Goal: Task Accomplishment & Management: Manage account settings

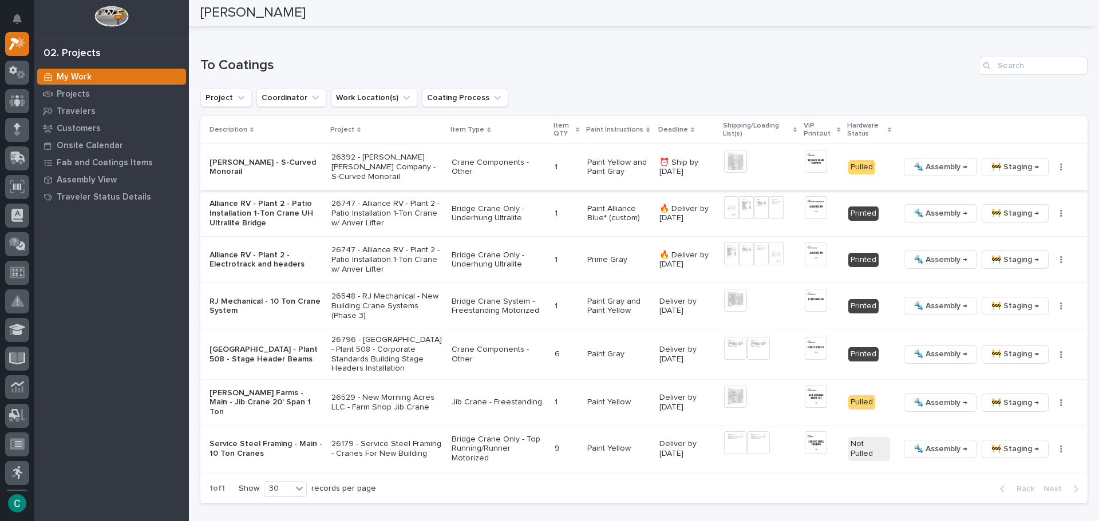
scroll to position [1144, 0]
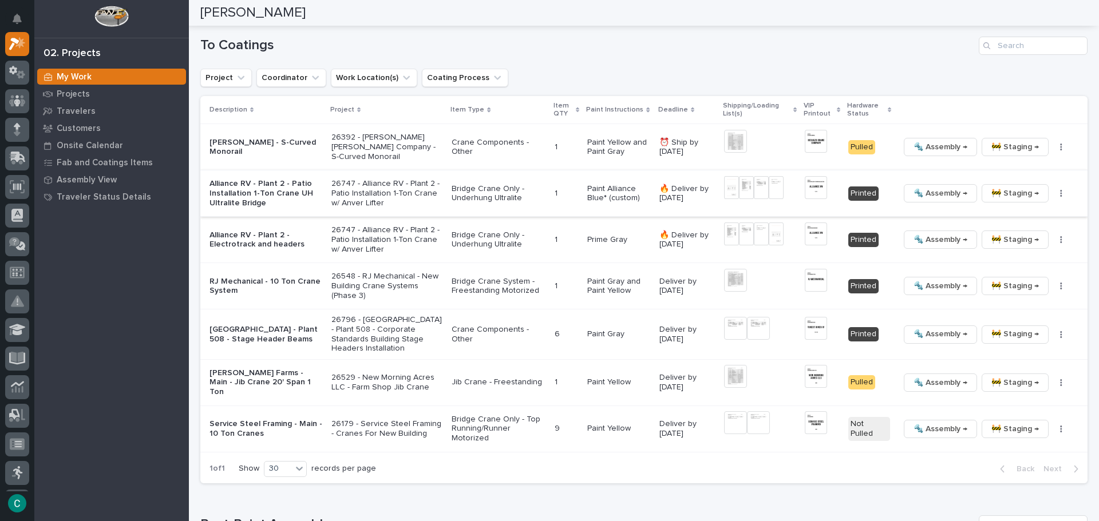
click at [1013, 187] on span "🚧 Staging →" at bounding box center [1014, 194] width 47 height 14
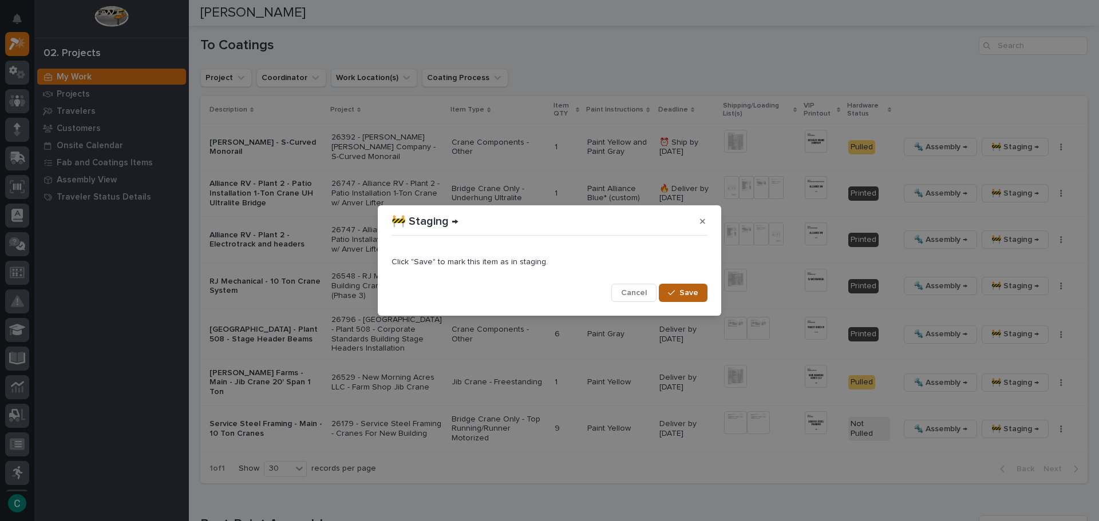
click at [692, 289] on span "Save" at bounding box center [688, 293] width 19 height 10
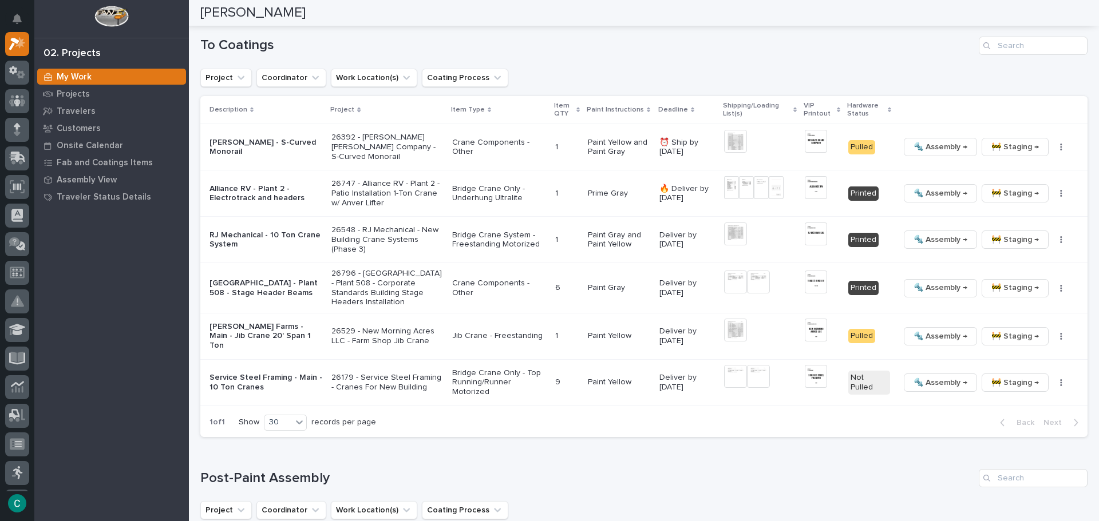
scroll to position [1121, 0]
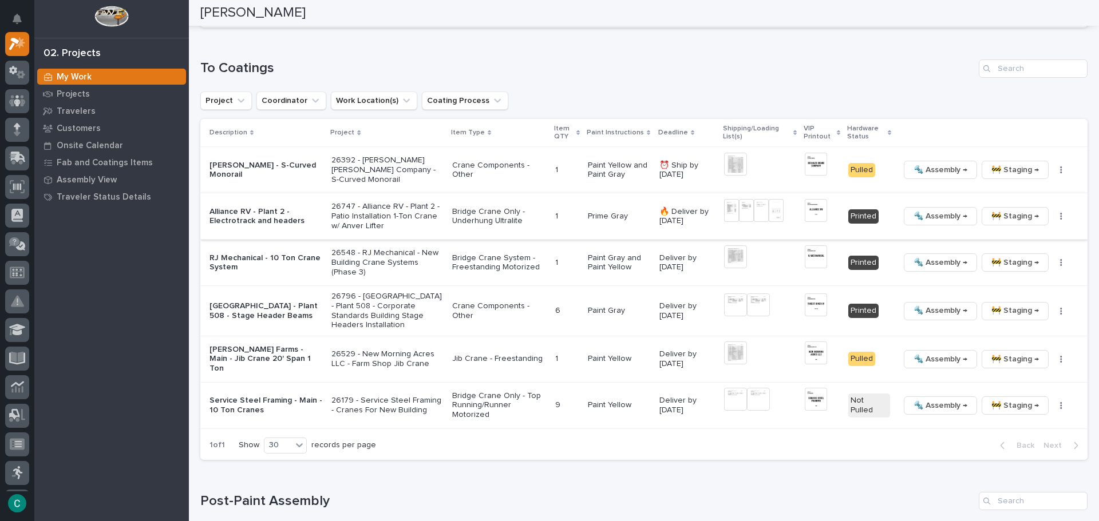
click at [724, 199] on img at bounding box center [731, 210] width 15 height 23
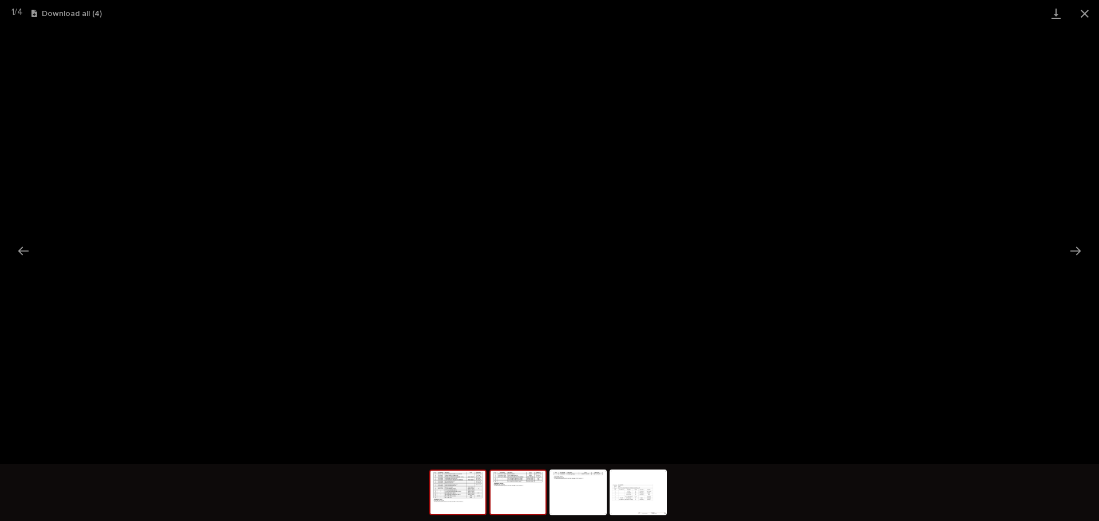
click at [531, 502] on img at bounding box center [517, 492] width 55 height 43
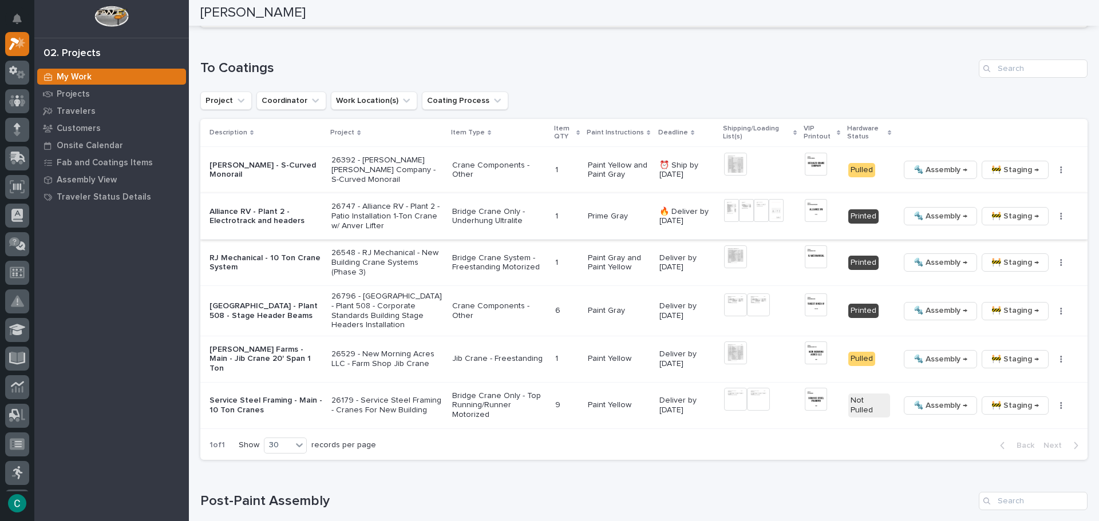
click at [740, 199] on img at bounding box center [746, 210] width 15 height 23
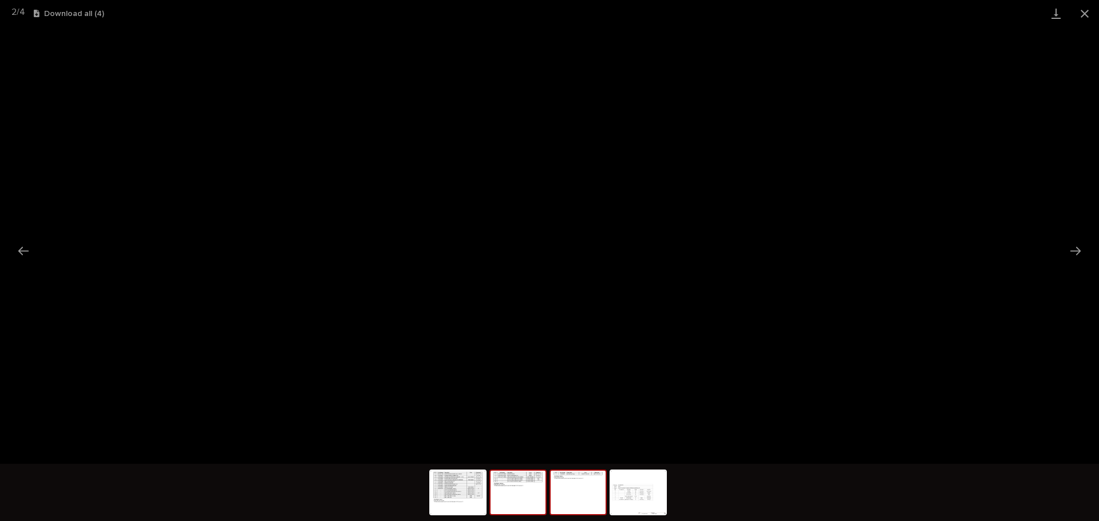
click at [580, 497] on img at bounding box center [577, 492] width 55 height 43
click at [628, 501] on img at bounding box center [637, 492] width 55 height 43
click at [1086, 14] on button "Close gallery" at bounding box center [1084, 13] width 29 height 27
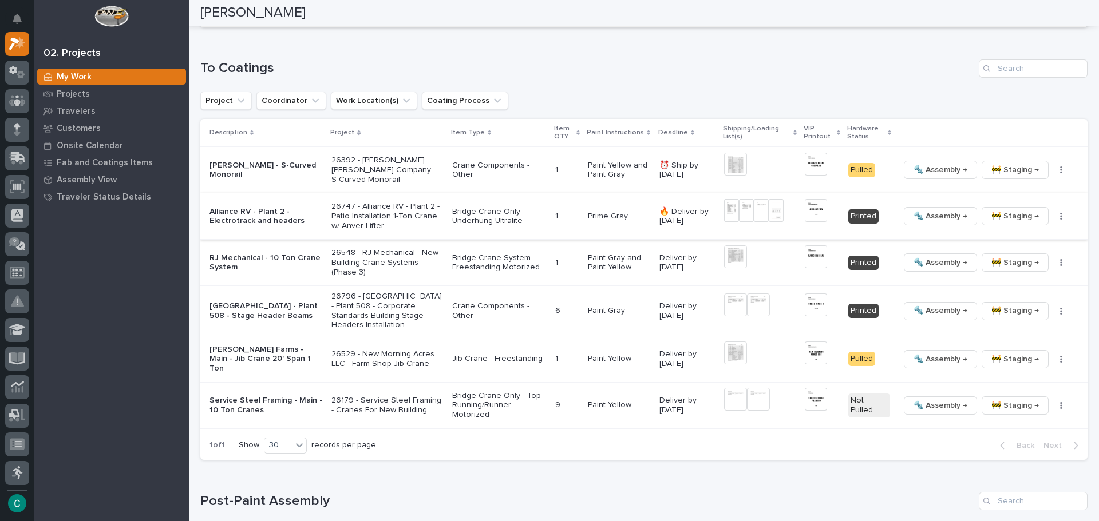
click at [1013, 209] on span "🚧 Staging →" at bounding box center [1014, 216] width 47 height 14
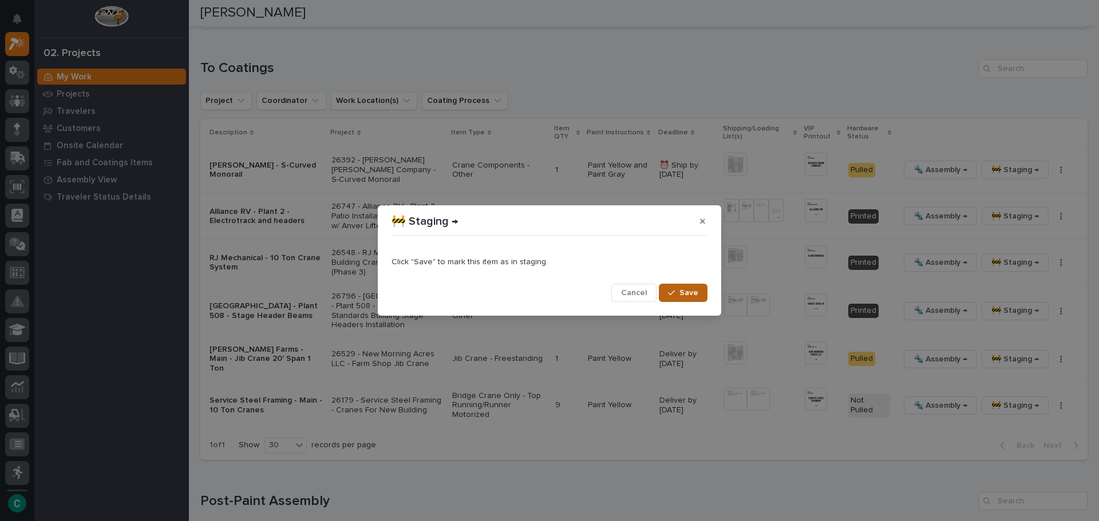
click at [669, 296] on icon "button" at bounding box center [671, 293] width 7 height 8
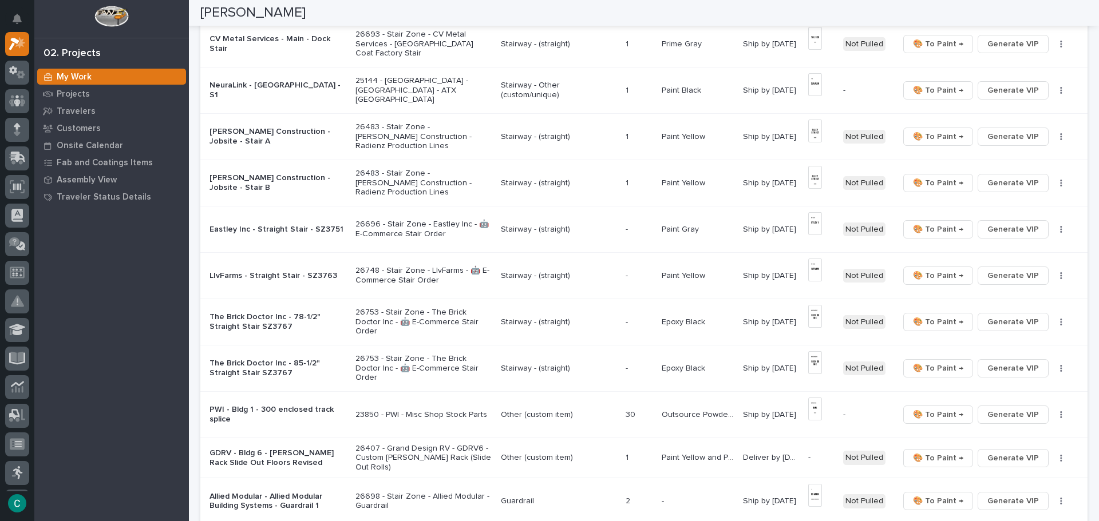
scroll to position [526, 0]
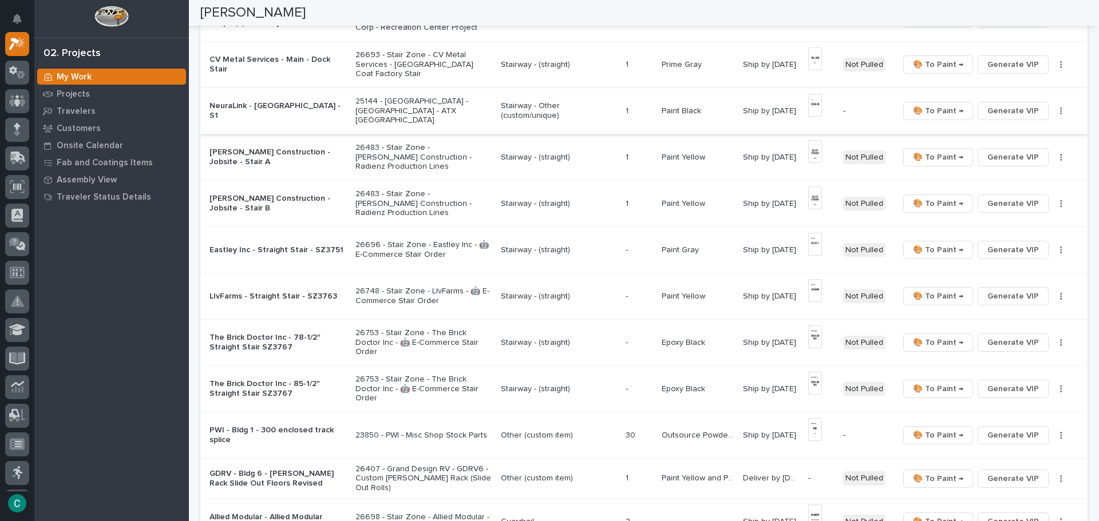
click at [812, 103] on img at bounding box center [815, 105] width 14 height 23
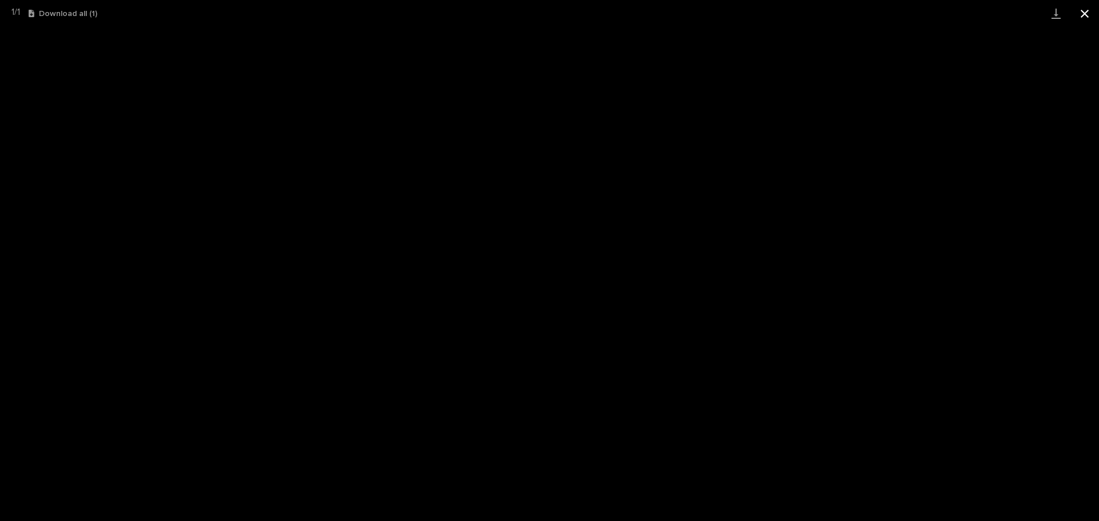
click at [1085, 11] on button "Close gallery" at bounding box center [1084, 13] width 29 height 27
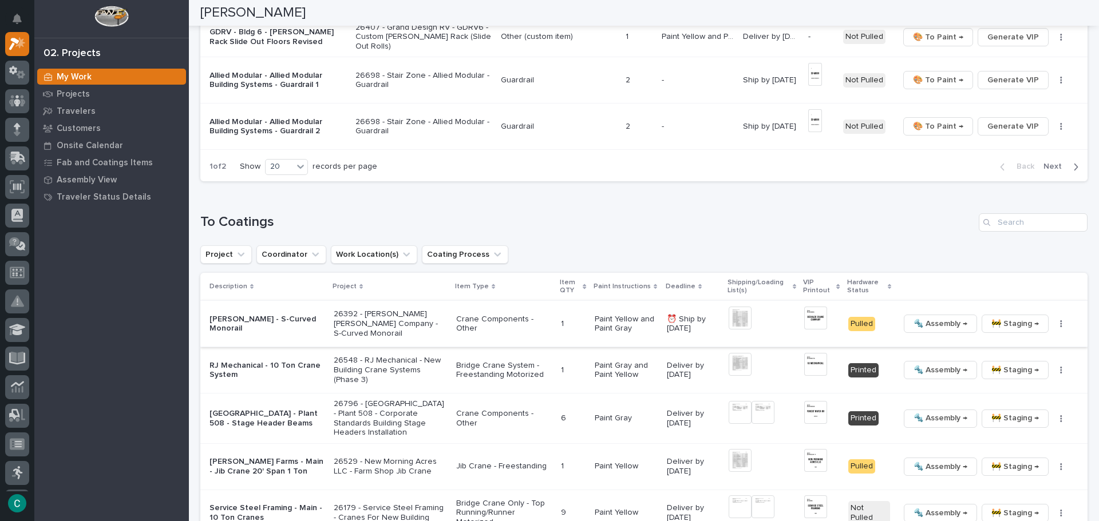
scroll to position [984, 0]
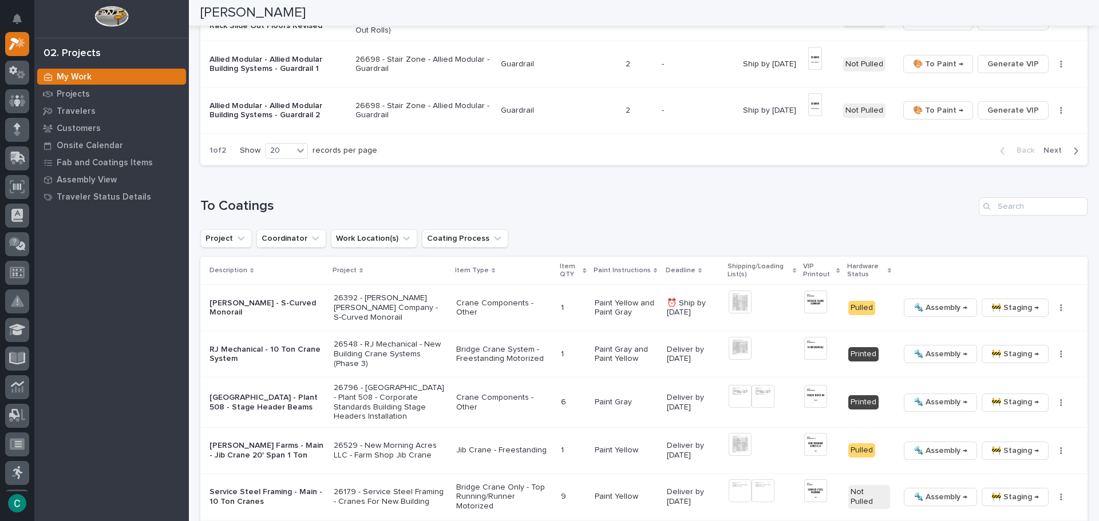
click at [1043, 145] on span "Next" at bounding box center [1055, 150] width 25 height 10
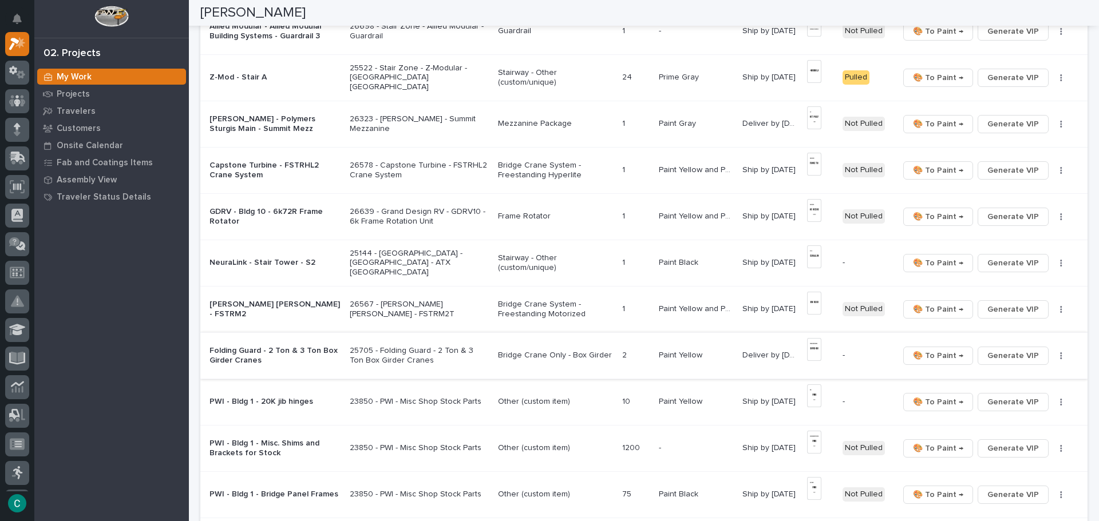
scroll to position [153, 0]
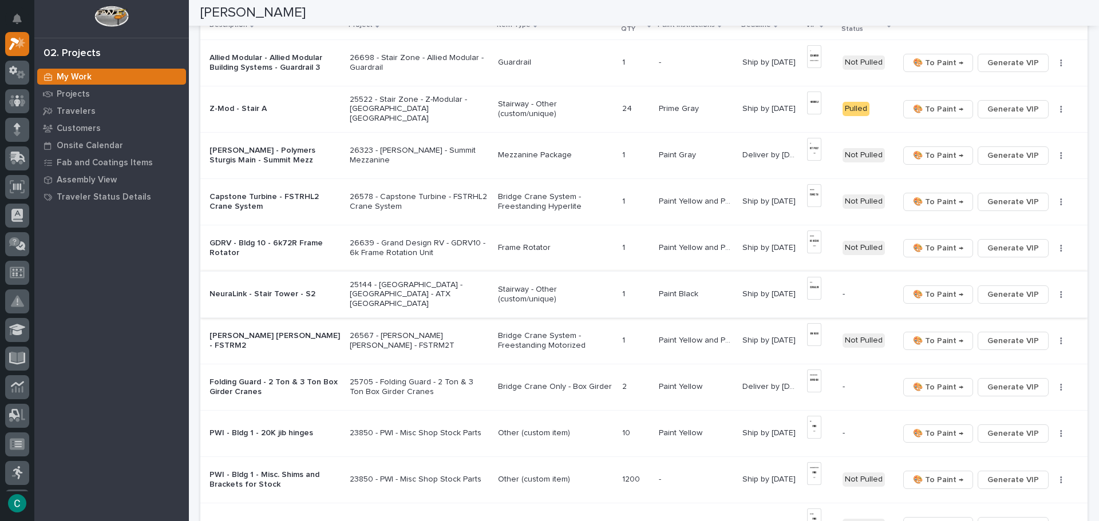
click at [812, 286] on img at bounding box center [814, 288] width 14 height 23
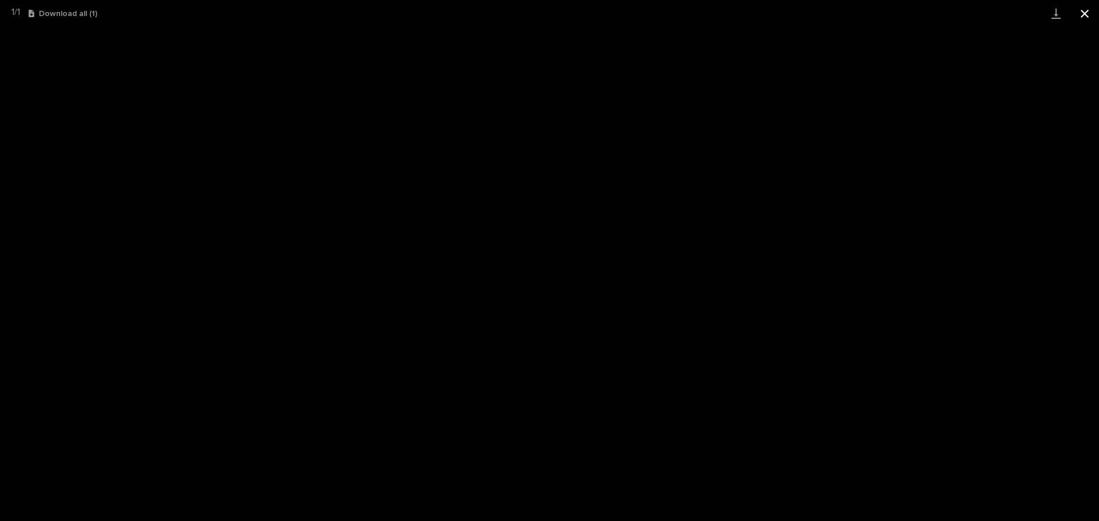
click at [1076, 10] on button "Close gallery" at bounding box center [1084, 13] width 29 height 27
